Goal: Information Seeking & Learning: Learn about a topic

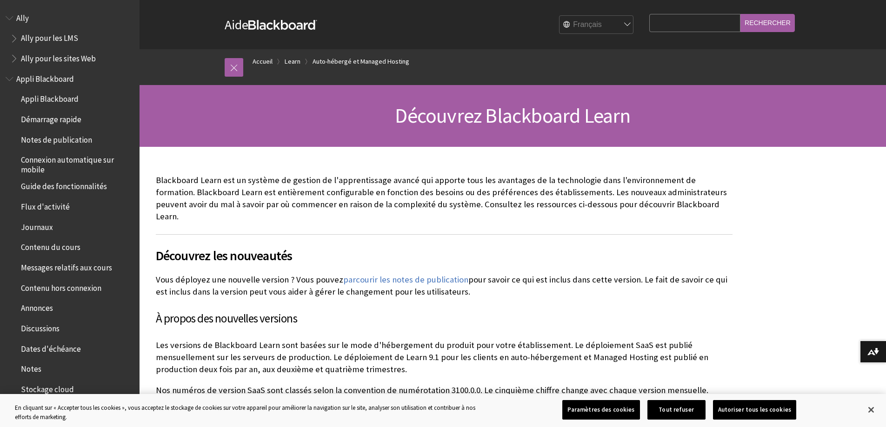
scroll to position [863, 0]
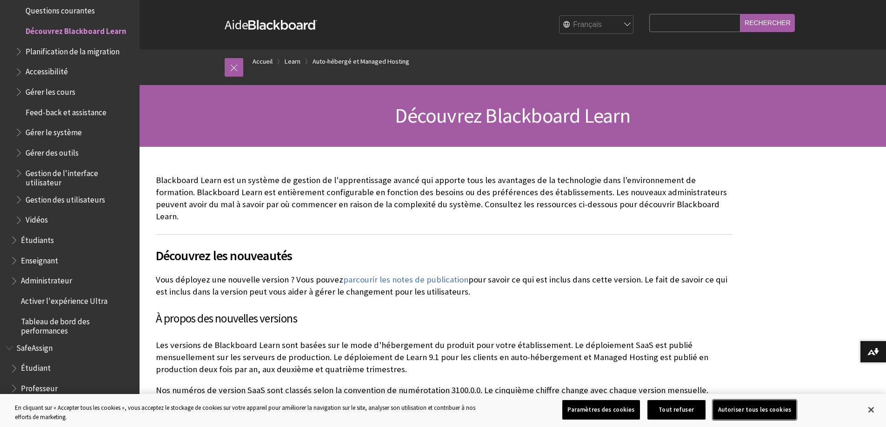
click at [753, 411] on button "Autoriser tous les cookies" at bounding box center [754, 410] width 83 height 20
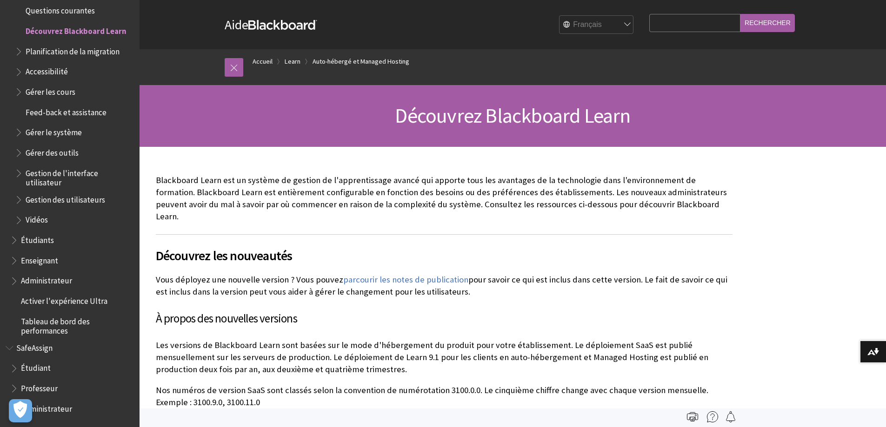
click at [20, 69] on span "Book outline for Blackboard Learn Help" at bounding box center [20, 70] width 10 height 12
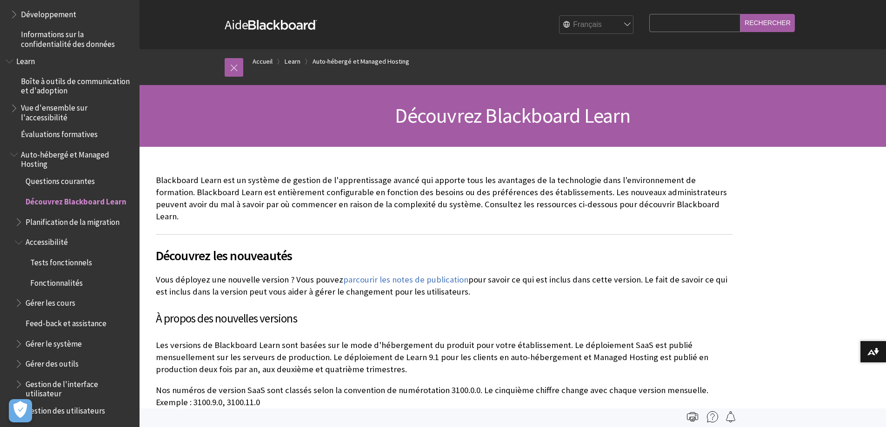
scroll to position [651, 0]
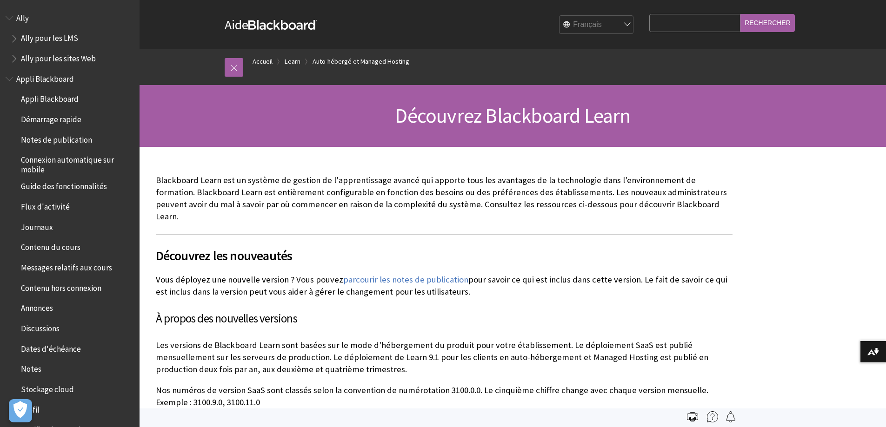
scroll to position [863, 0]
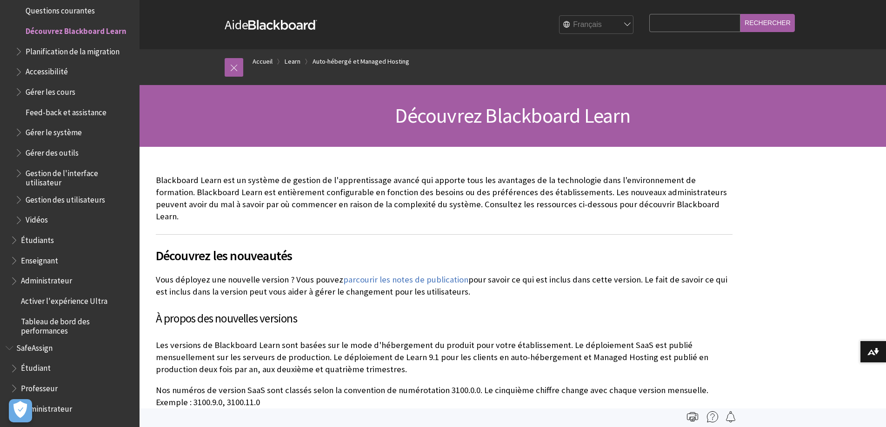
click at [20, 70] on span "Book outline for Blackboard Learn Help" at bounding box center [20, 70] width 10 height 12
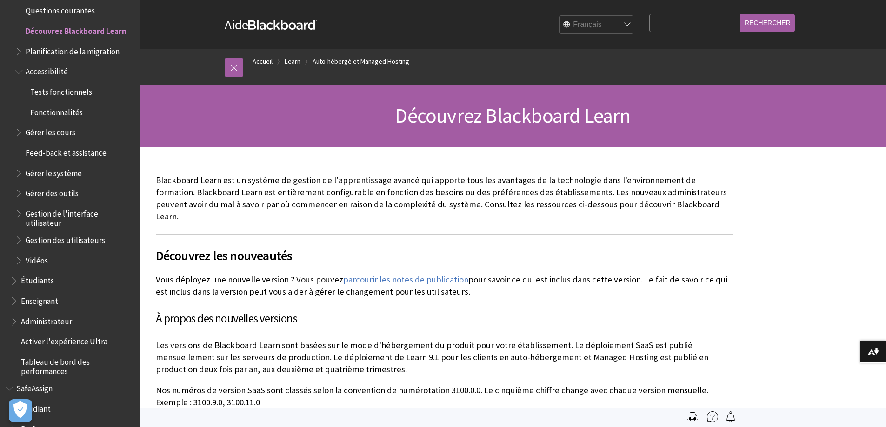
click at [71, 94] on span "Tests fonctionnels" at bounding box center [61, 90] width 62 height 13
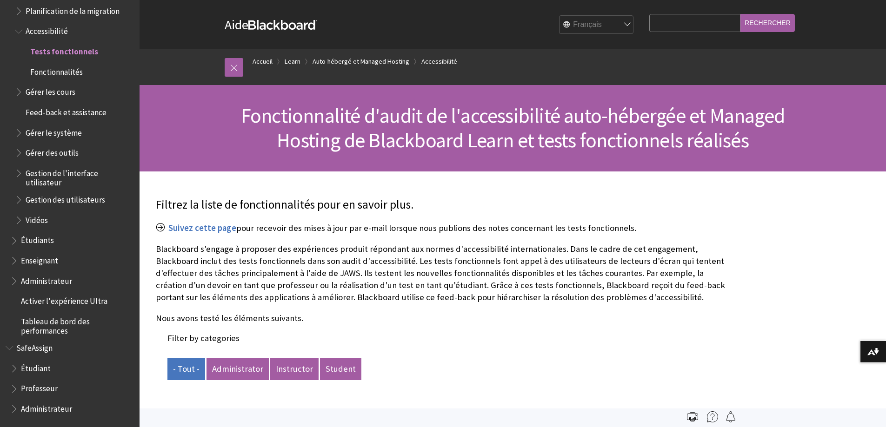
click at [692, 419] on img at bounding box center [692, 416] width 11 height 11
click at [692, 417] on img at bounding box center [692, 416] width 11 height 11
click at [692, 419] on img at bounding box center [692, 416] width 11 height 11
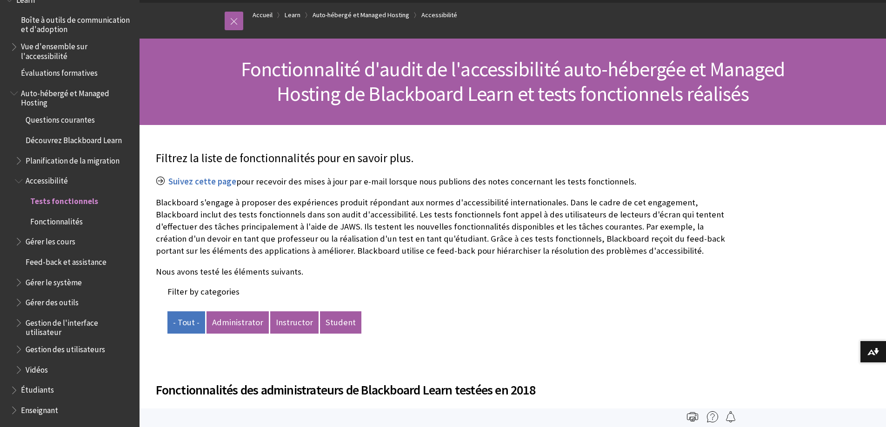
scroll to position [717, 0]
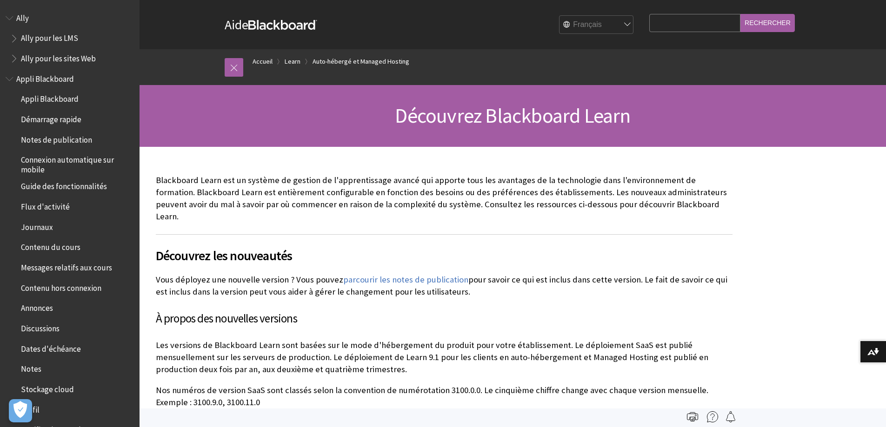
scroll to position [863, 0]
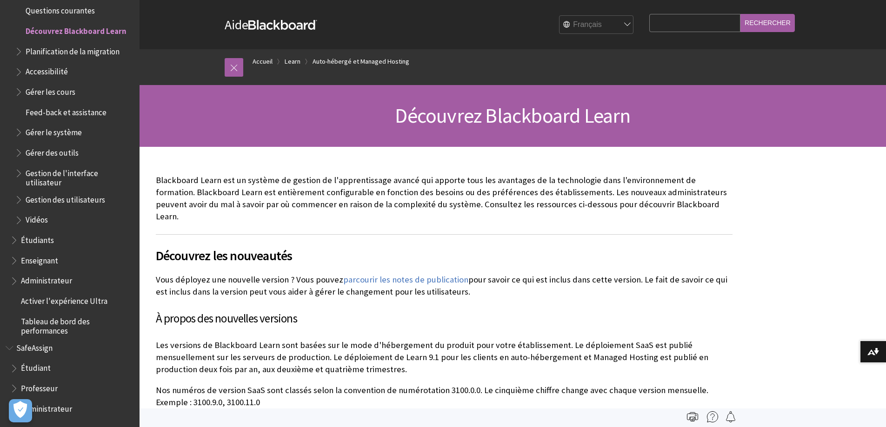
click at [20, 71] on span "Book outline for Blackboard Learn Help" at bounding box center [20, 70] width 10 height 12
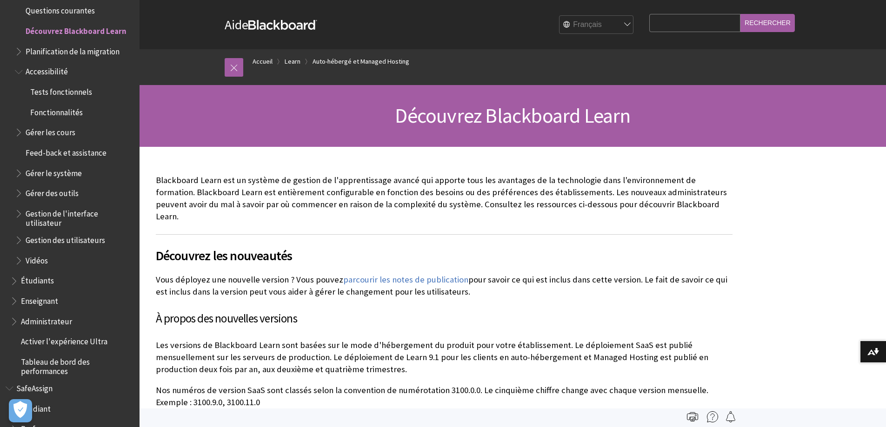
click at [67, 113] on span "Fonctionnalités" at bounding box center [56, 111] width 53 height 13
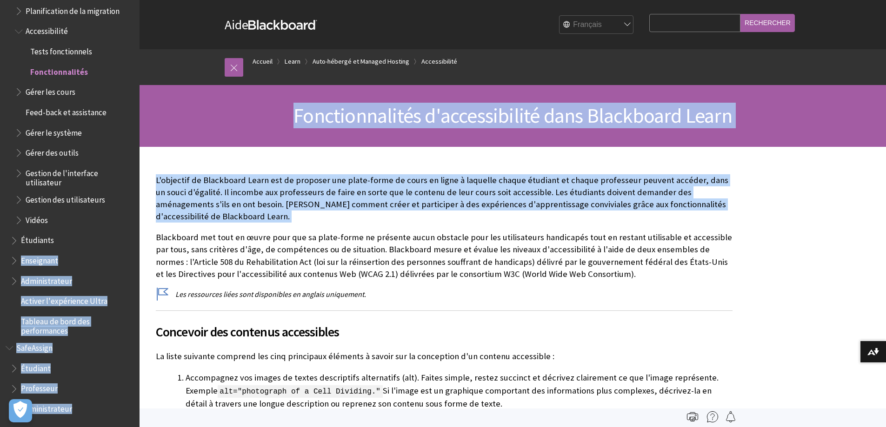
drag, startPoint x: 0, startPoint y: 251, endPoint x: -13, endPoint y: 236, distance: 19.8
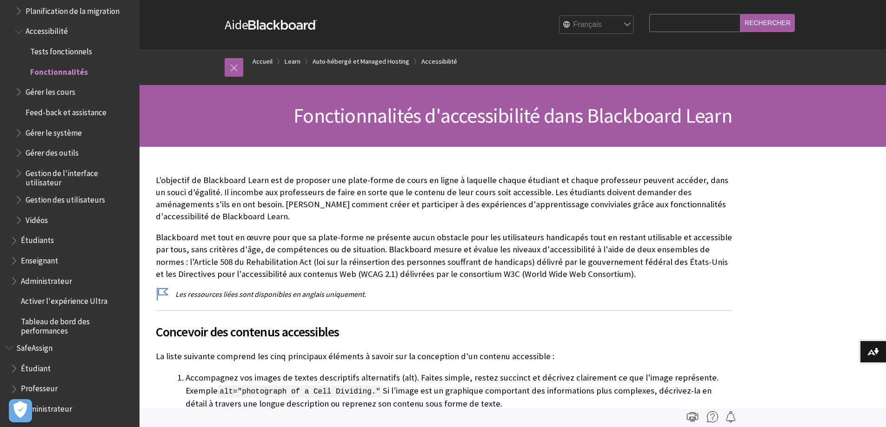
click at [690, 26] on input "Search Query" at bounding box center [694, 23] width 91 height 18
type input "livres blanc"
click at [740, 14] on input "Rechercher" at bounding box center [767, 23] width 54 height 18
drag, startPoint x: 718, startPoint y: 24, endPoint x: 625, endPoint y: 33, distance: 92.9
click at [625, 33] on div "Aide Blackboard Aide Bb English عربية Català Cymraeg Deutsch Español Suomi Fran…" at bounding box center [512, 24] width 595 height 49
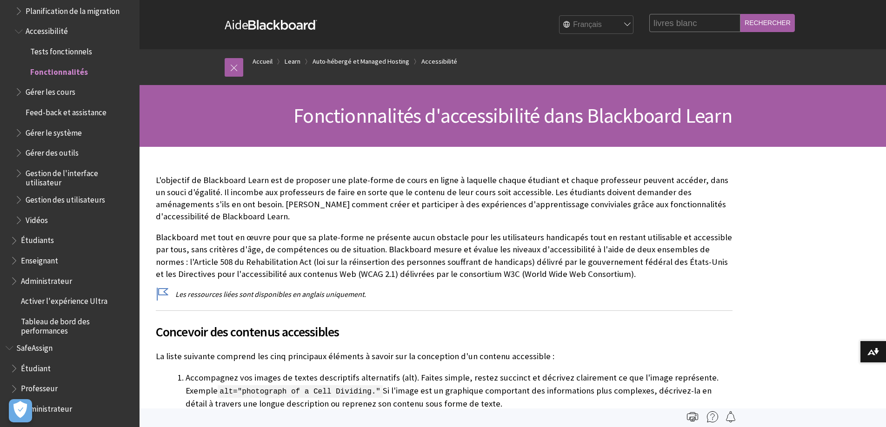
drag, startPoint x: 676, startPoint y: 18, endPoint x: 692, endPoint y: 21, distance: 16.6
click at [686, 20] on input "livres blanc" at bounding box center [694, 23] width 91 height 18
drag, startPoint x: 708, startPoint y: 23, endPoint x: 647, endPoint y: 27, distance: 61.1
click at [647, 27] on form "Search Query livres blanc Rechercher" at bounding box center [722, 25] width 158 height 28
click at [264, 63] on link "Accueil" at bounding box center [262, 62] width 20 height 12
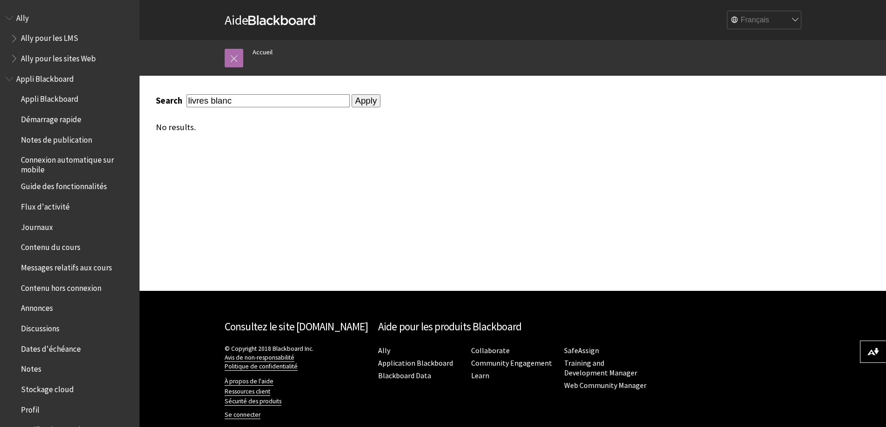
click at [227, 61] on link at bounding box center [234, 58] width 19 height 19
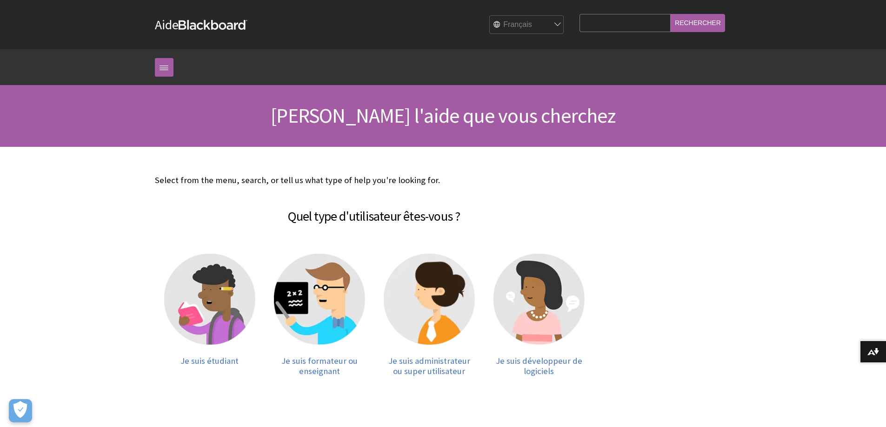
scroll to position [46, 0]
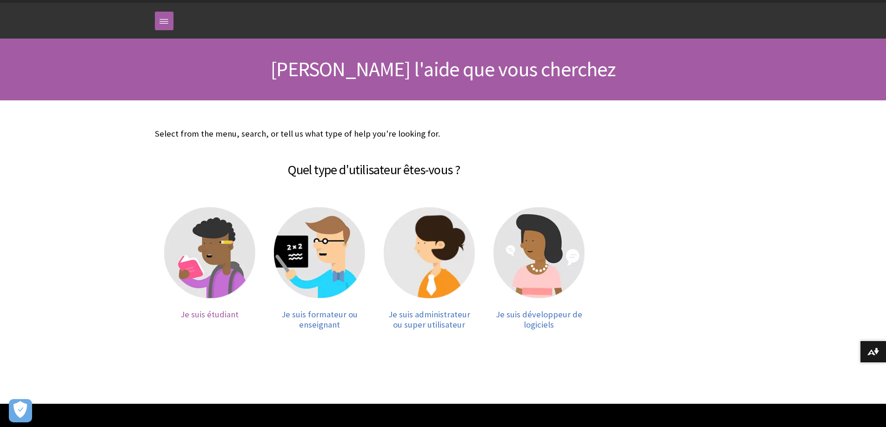
click at [220, 248] on img at bounding box center [209, 252] width 91 height 91
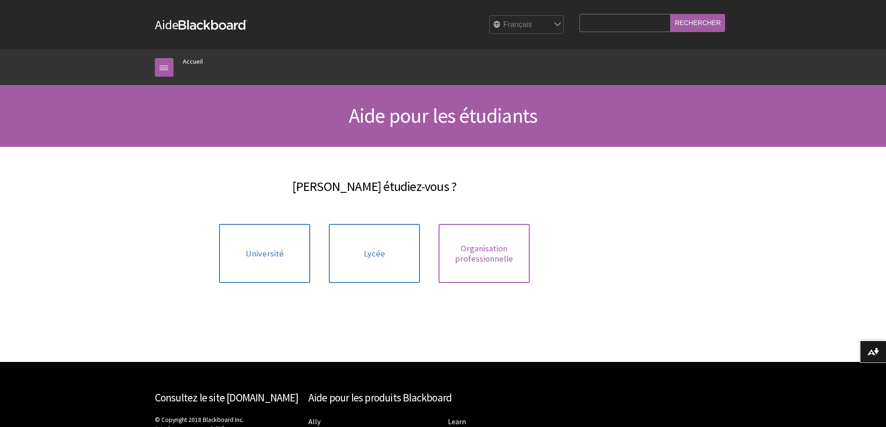
click at [491, 256] on span "Organisation professionnelle" at bounding box center [484, 254] width 80 height 20
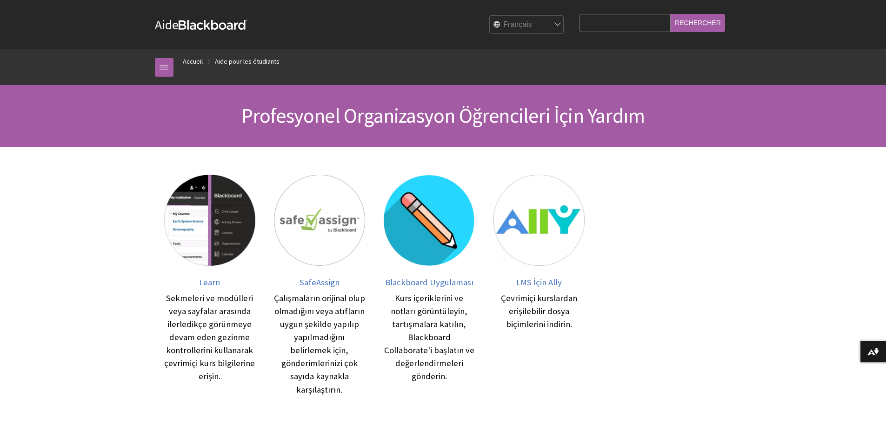
click at [559, 21] on select "English عربية Català Cymraeg Deutsch Español Suomi Français עברית Italiano 日本語 …" at bounding box center [527, 25] width 74 height 19
click at [493, 16] on select "English عربية Català Cymraeg Deutsch Español Suomi Français עברית Italiano 日本語 …" at bounding box center [527, 25] width 74 height 19
click at [703, 15] on input "Rechercher" at bounding box center [697, 23] width 54 height 18
